Goal: Task Accomplishment & Management: Manage account settings

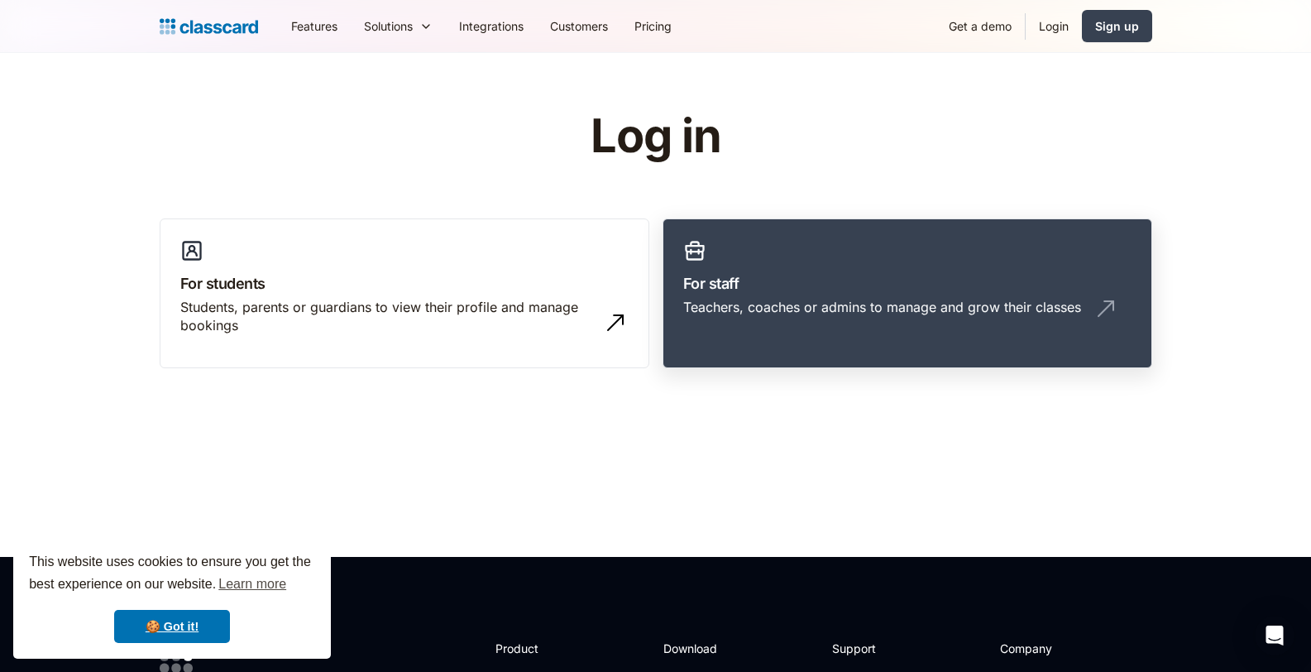
click at [933, 273] on h3 "For staff" at bounding box center [907, 283] width 448 height 22
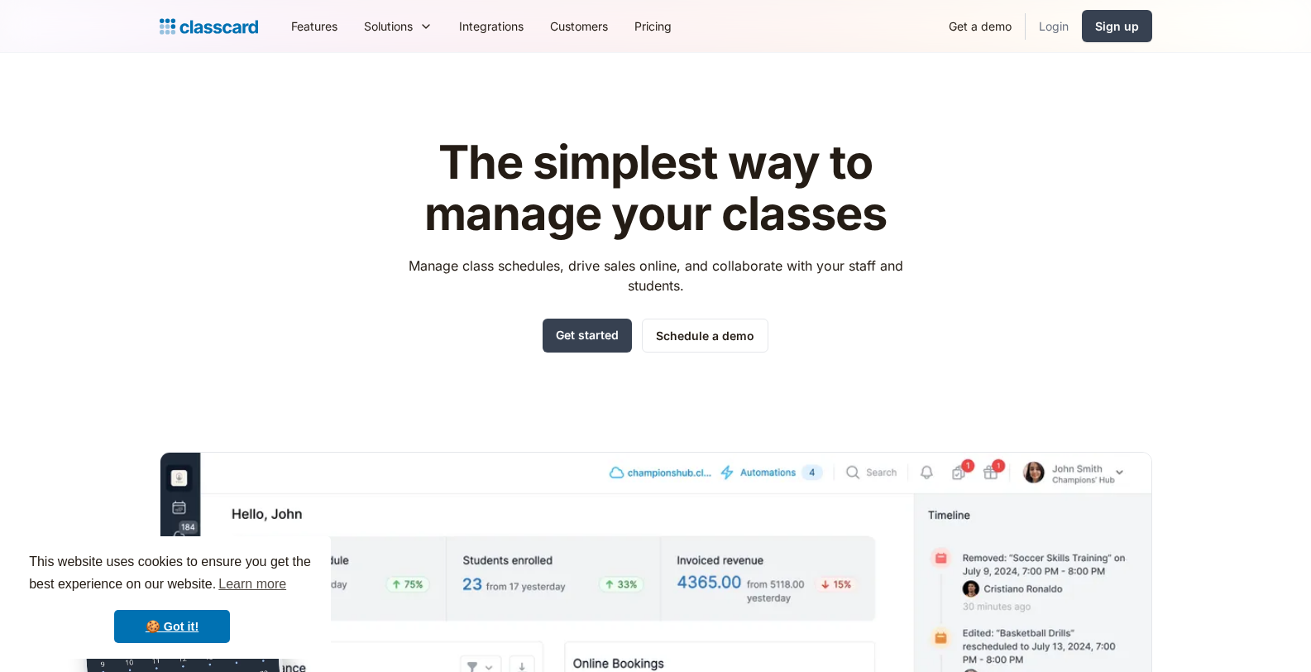
click at [1051, 35] on link "Login" at bounding box center [1054, 25] width 56 height 37
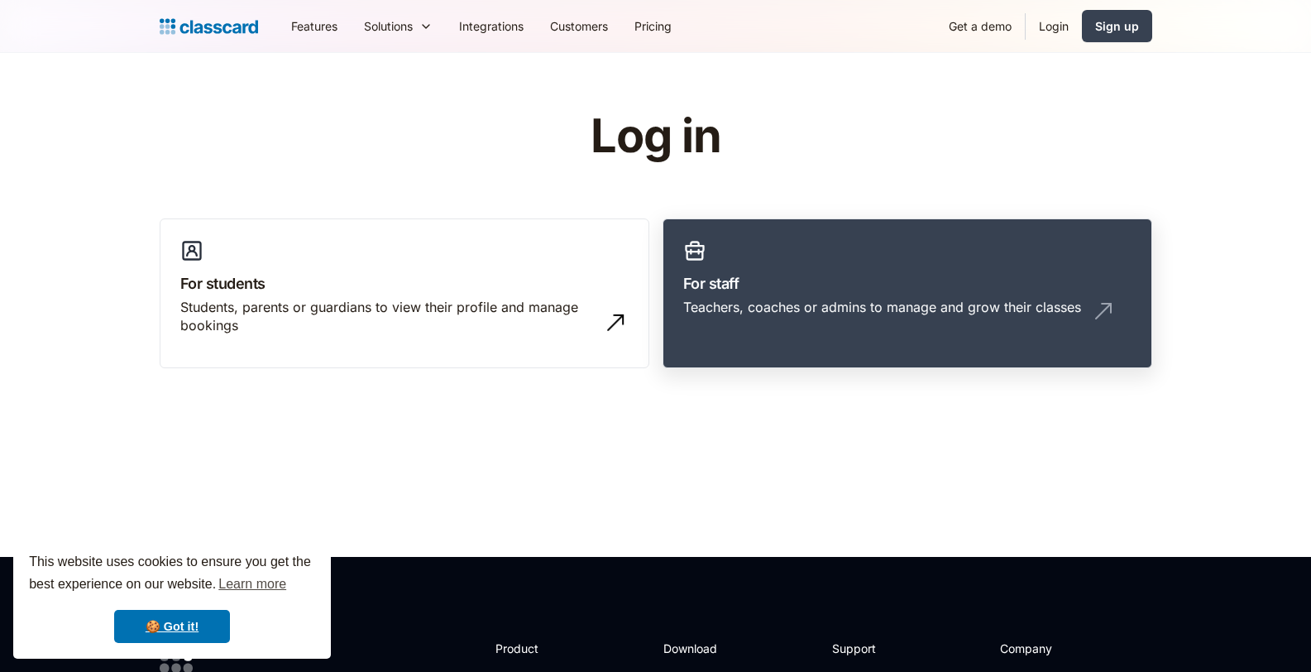
click at [740, 268] on link "For staff Teachers, coaches or admins to manage and grow their classes" at bounding box center [908, 293] width 490 height 151
